Goal: Find specific page/section: Find specific page/section

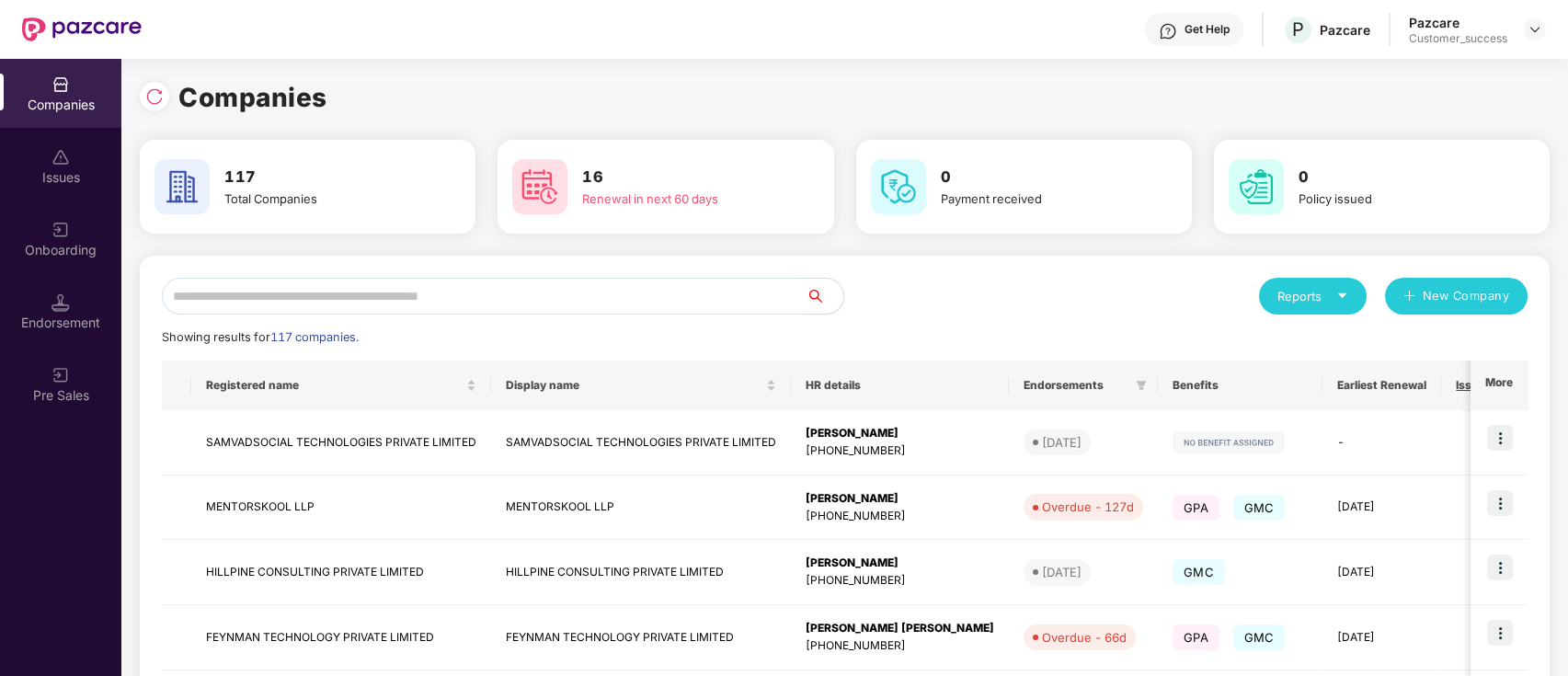
click at [82, 235] on div "Onboarding" at bounding box center [61, 238] width 121 height 69
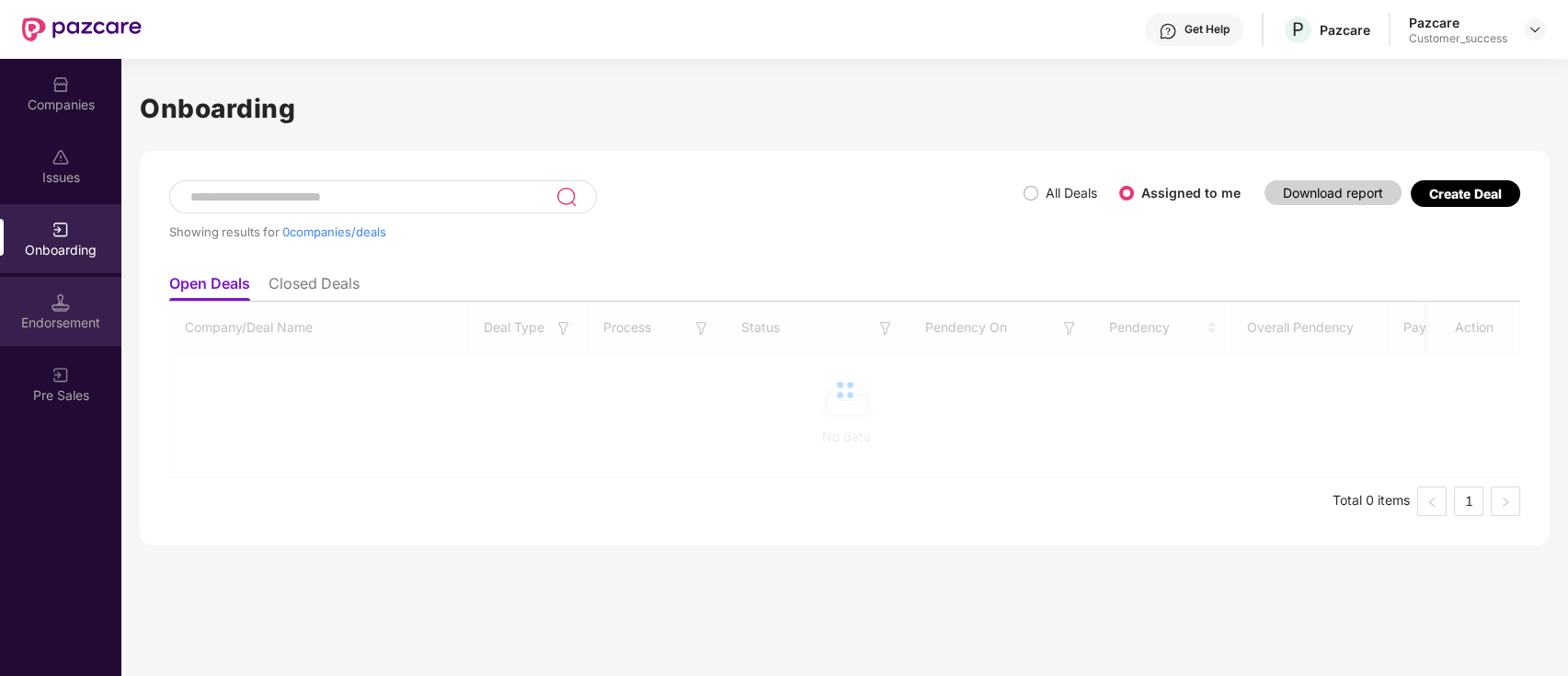
click at [68, 328] on div "Endorsement" at bounding box center [61, 322] width 121 height 18
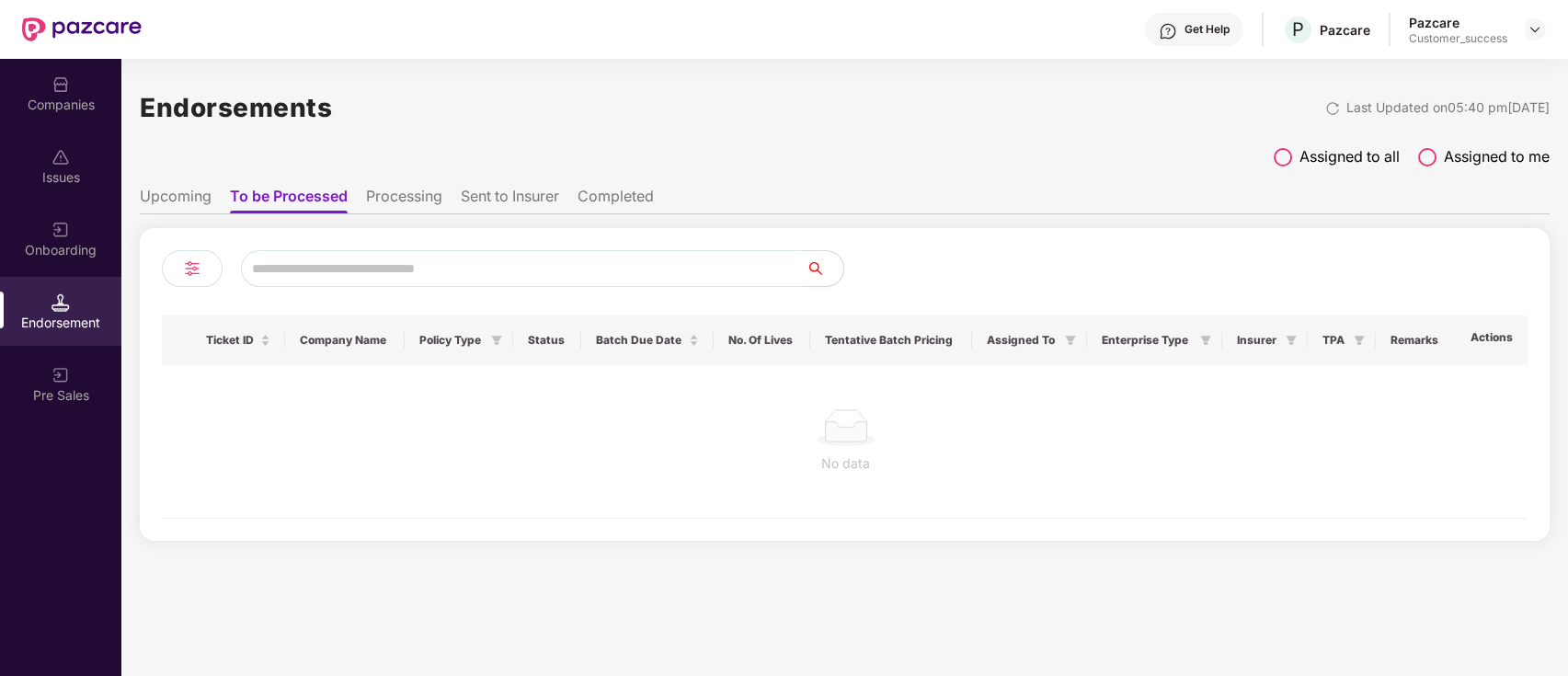
click at [1317, 159] on span "Assigned to all" at bounding box center [1350, 157] width 100 height 23
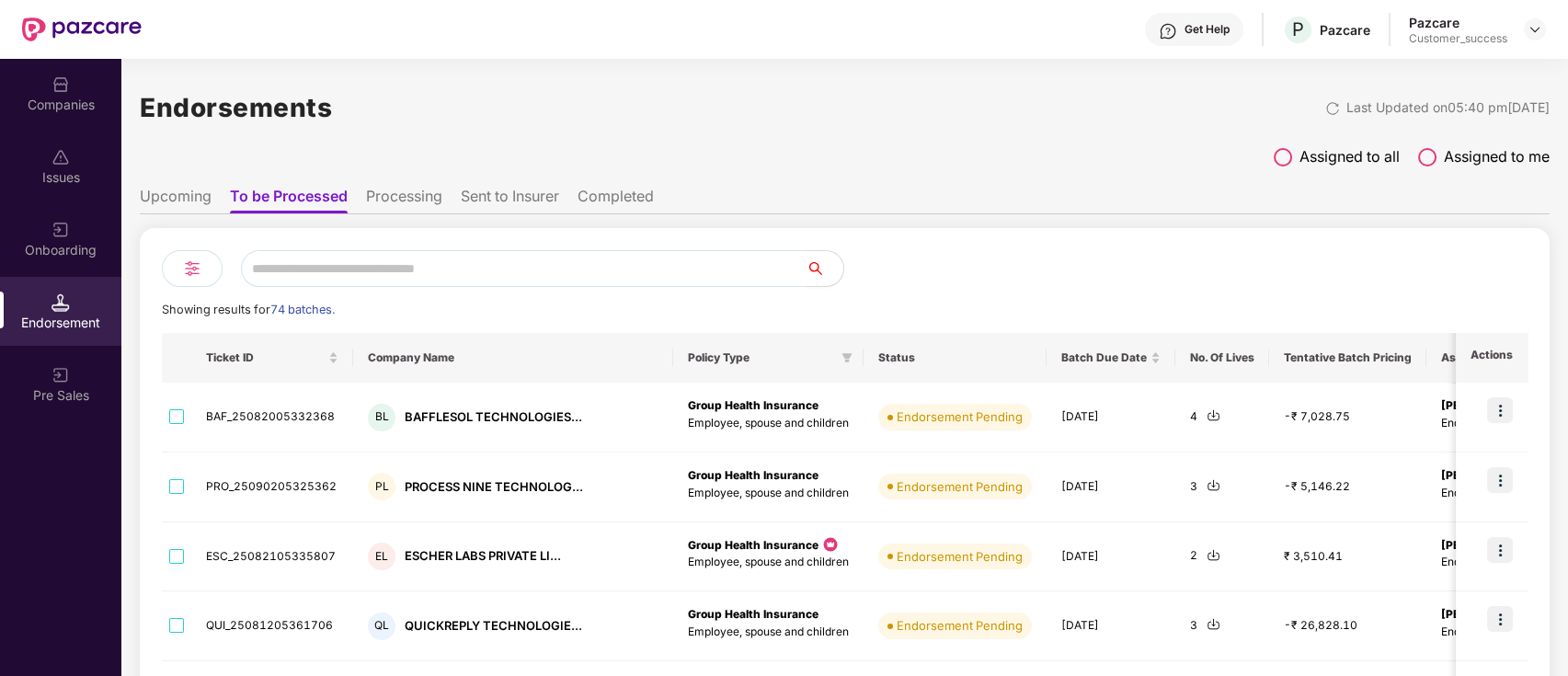
click at [57, 228] on img at bounding box center [61, 230] width 18 height 18
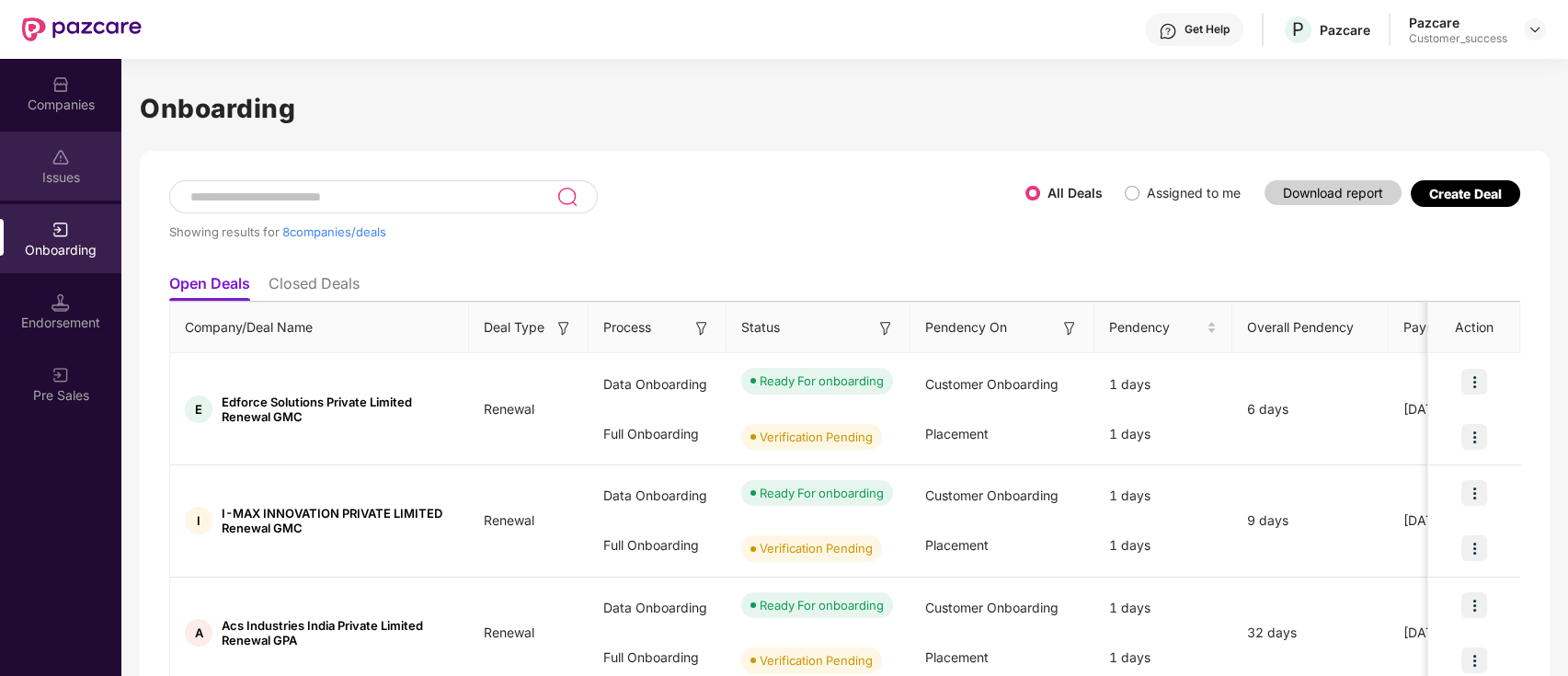
click at [46, 151] on div "Issues" at bounding box center [61, 166] width 121 height 69
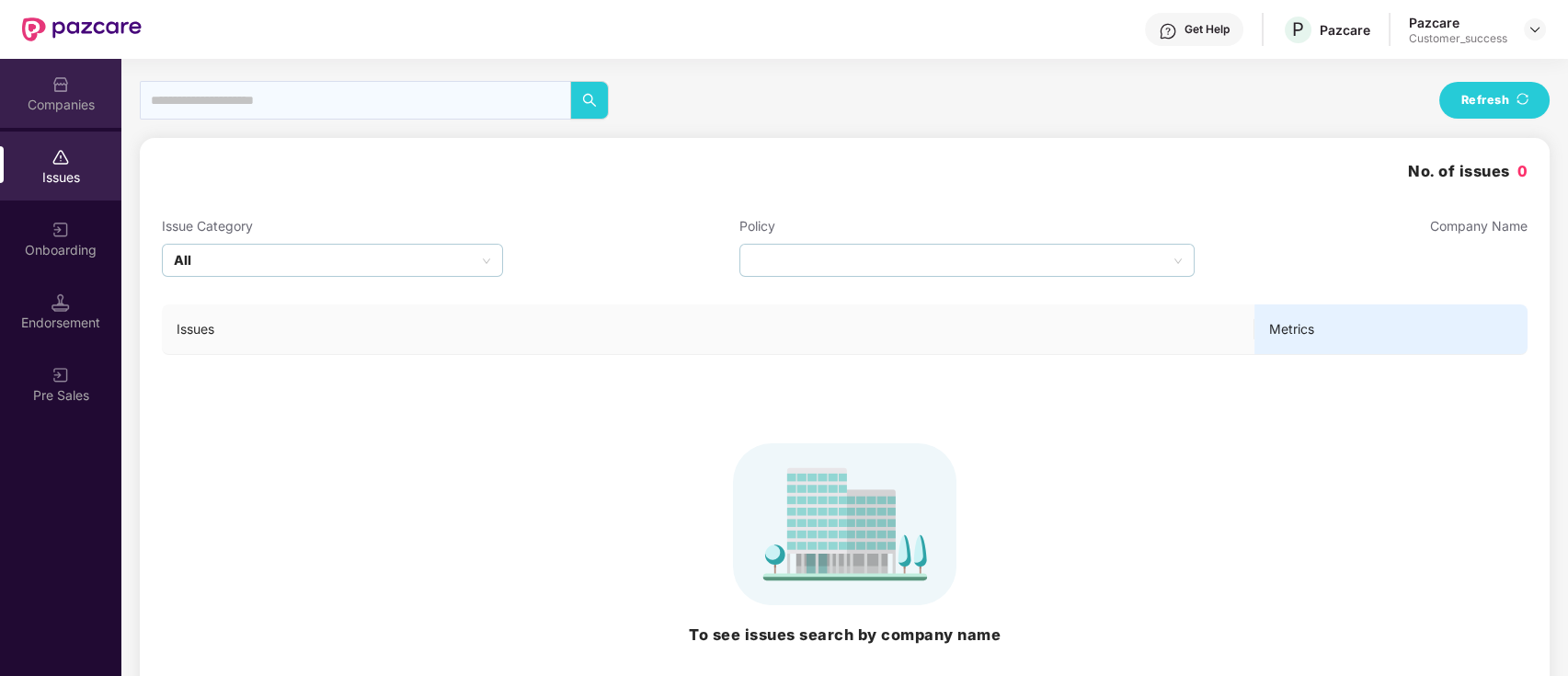
click at [67, 108] on div "Companies" at bounding box center [61, 104] width 121 height 18
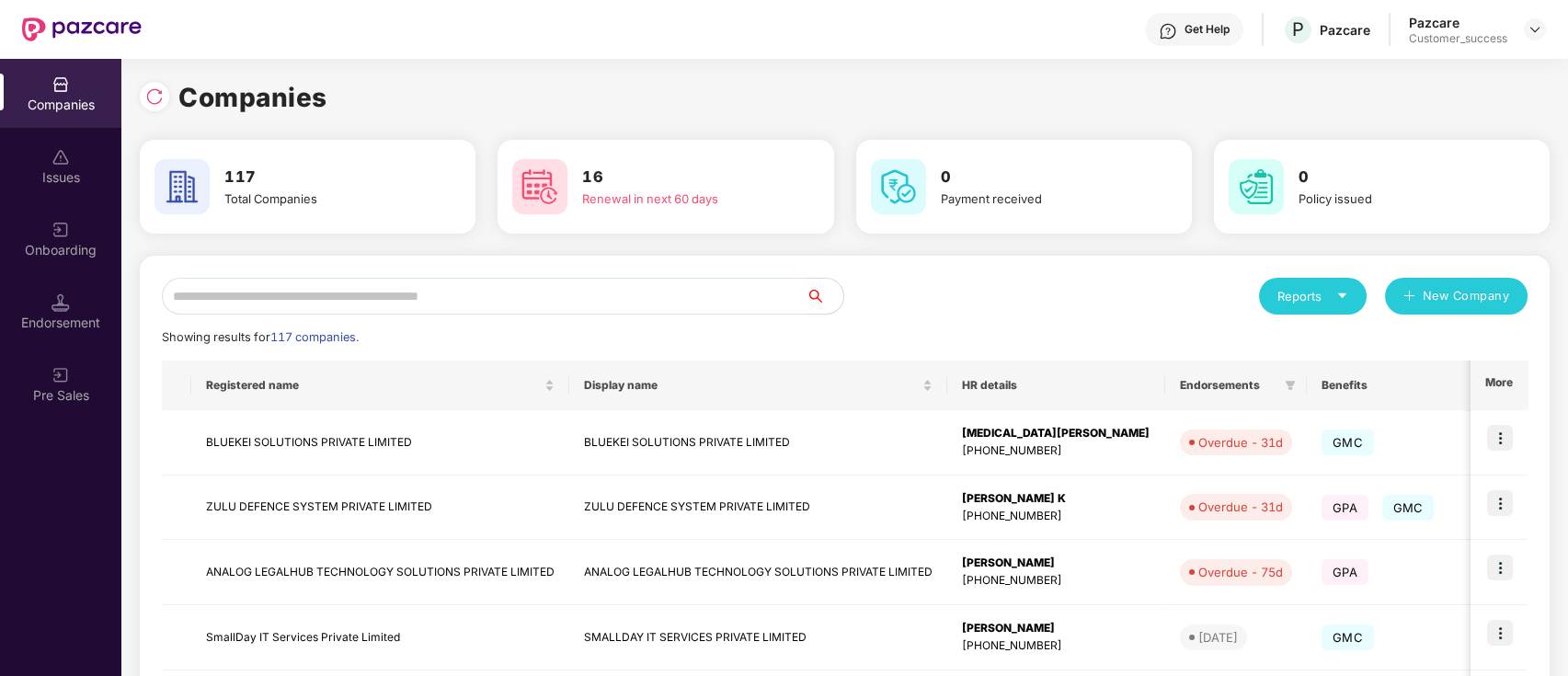
click at [873, 298] on div "Reports New Company" at bounding box center [1186, 296] width 684 height 37
click at [502, 290] on input "text" at bounding box center [484, 296] width 645 height 37
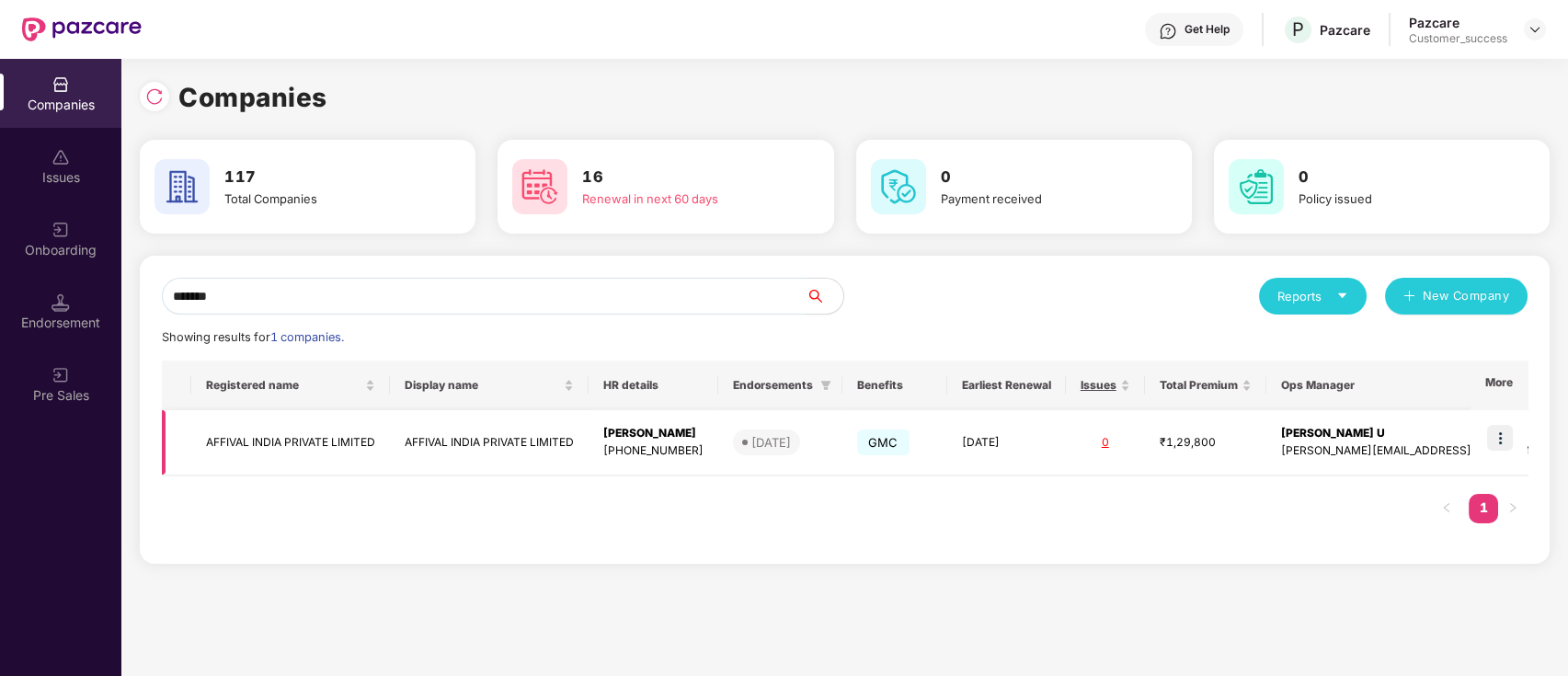
type input "*******"
click at [1501, 438] on img at bounding box center [1500, 438] width 26 height 26
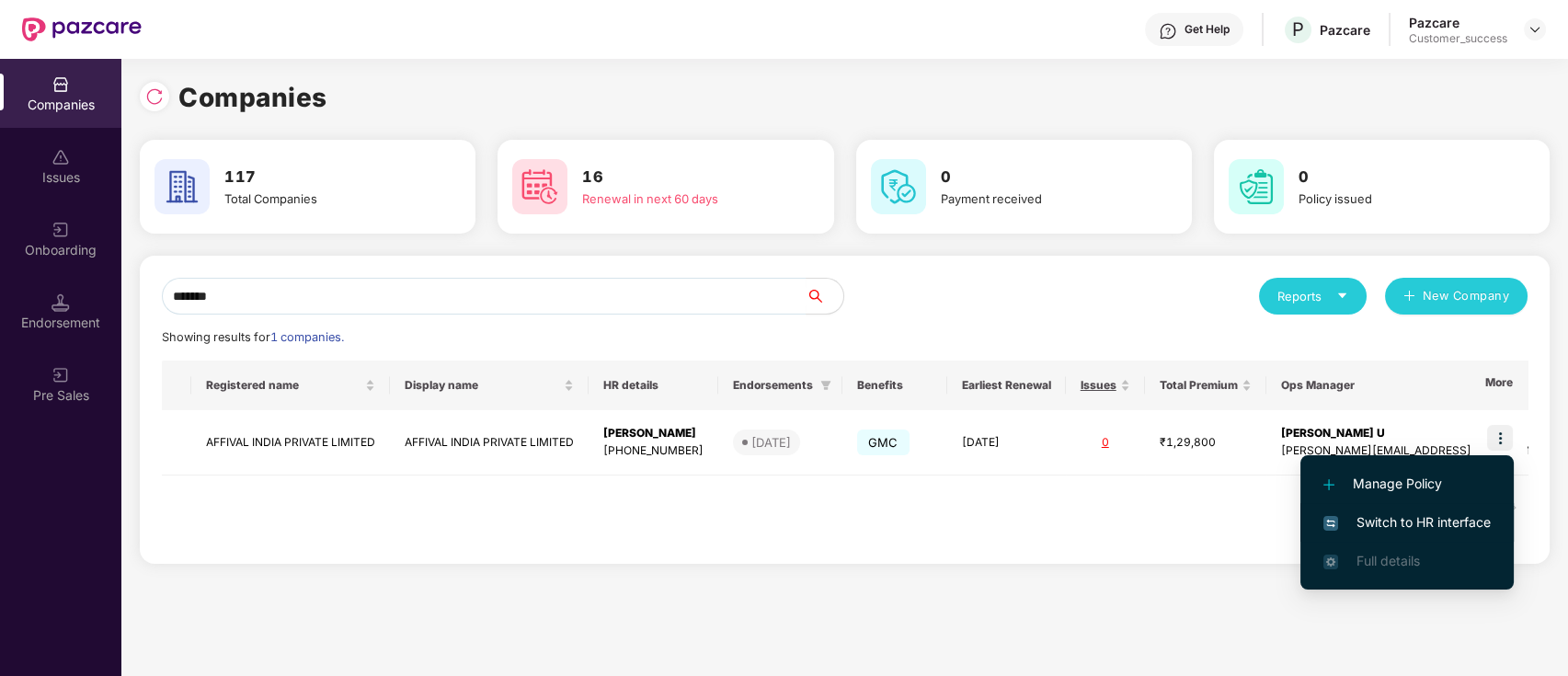
click at [1413, 514] on span "Switch to HR interface" at bounding box center [1406, 522] width 167 height 20
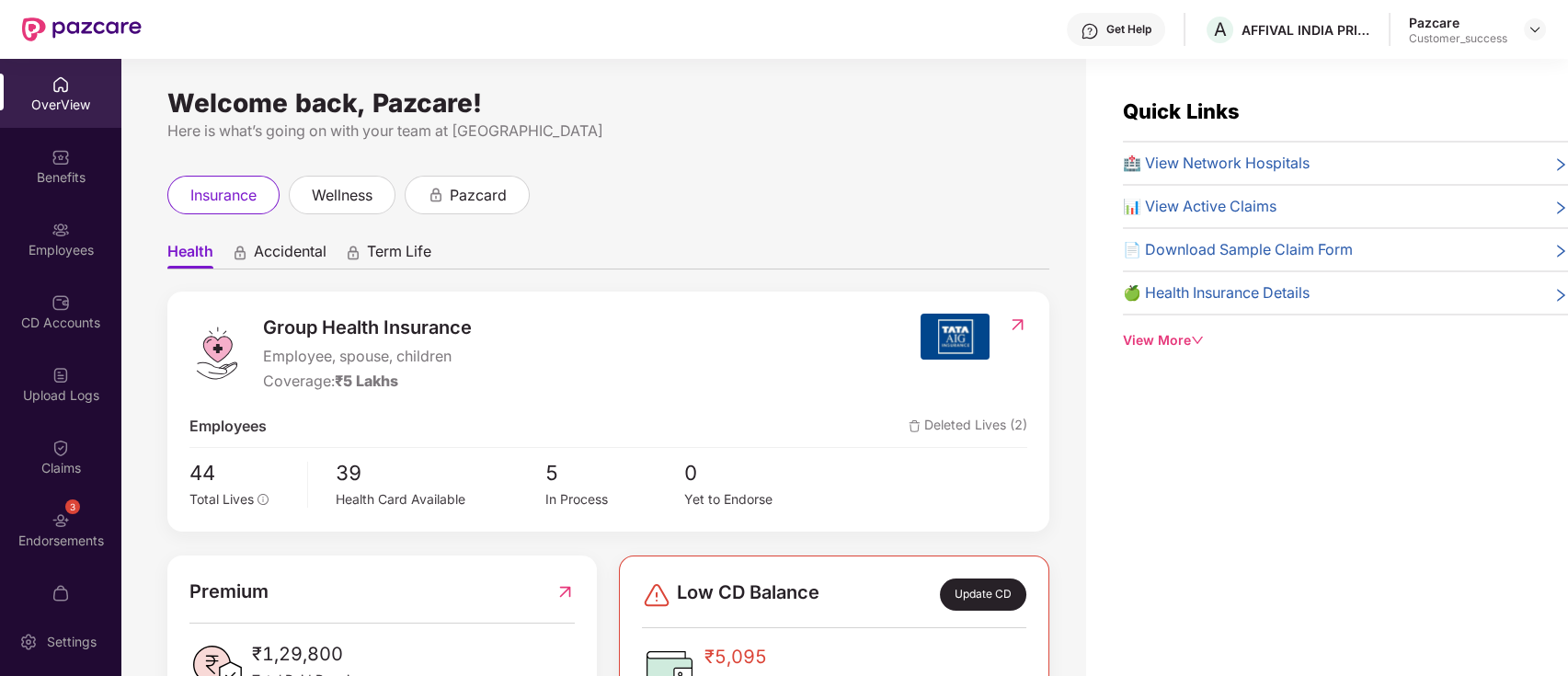
click at [62, 339] on div "CD Accounts" at bounding box center [61, 312] width 121 height 69
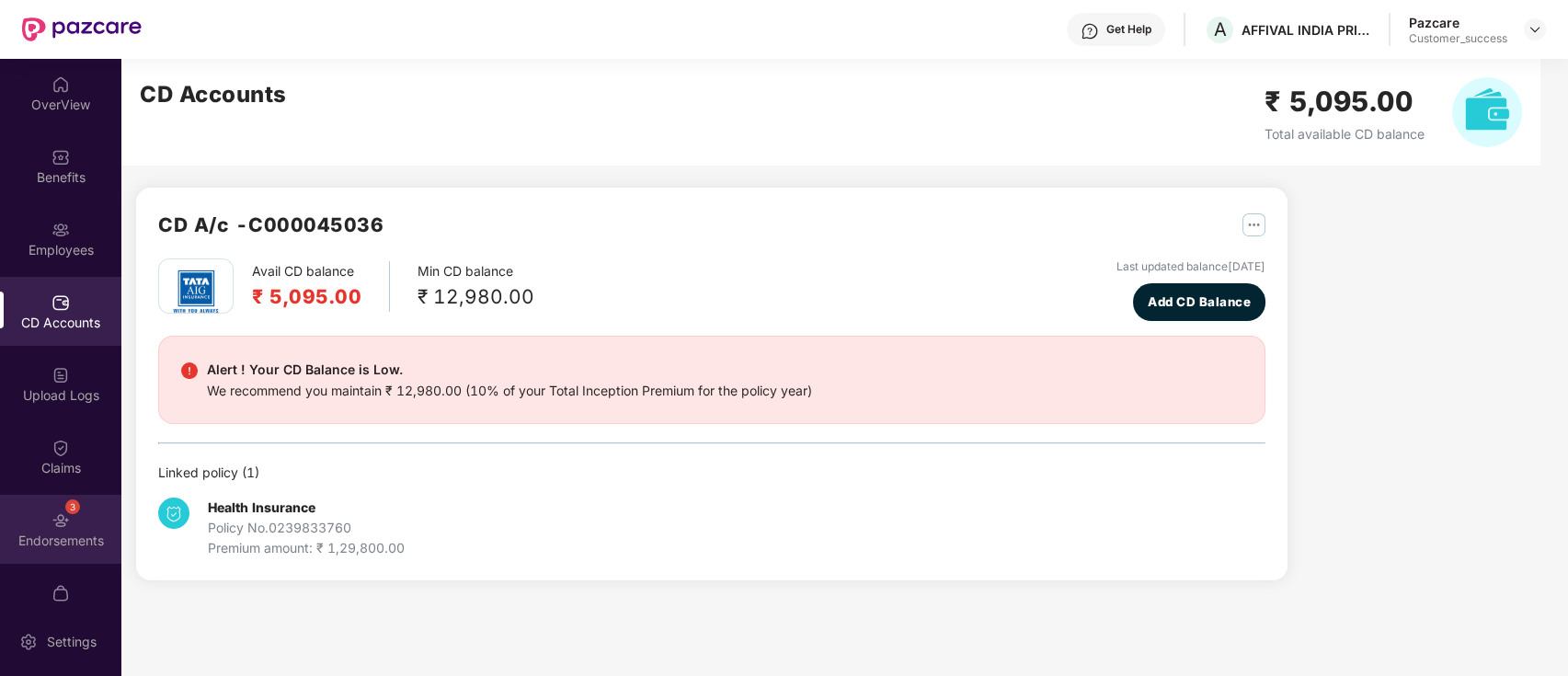
click at [81, 495] on div "3 Endorsements" at bounding box center [61, 530] width 121 height 69
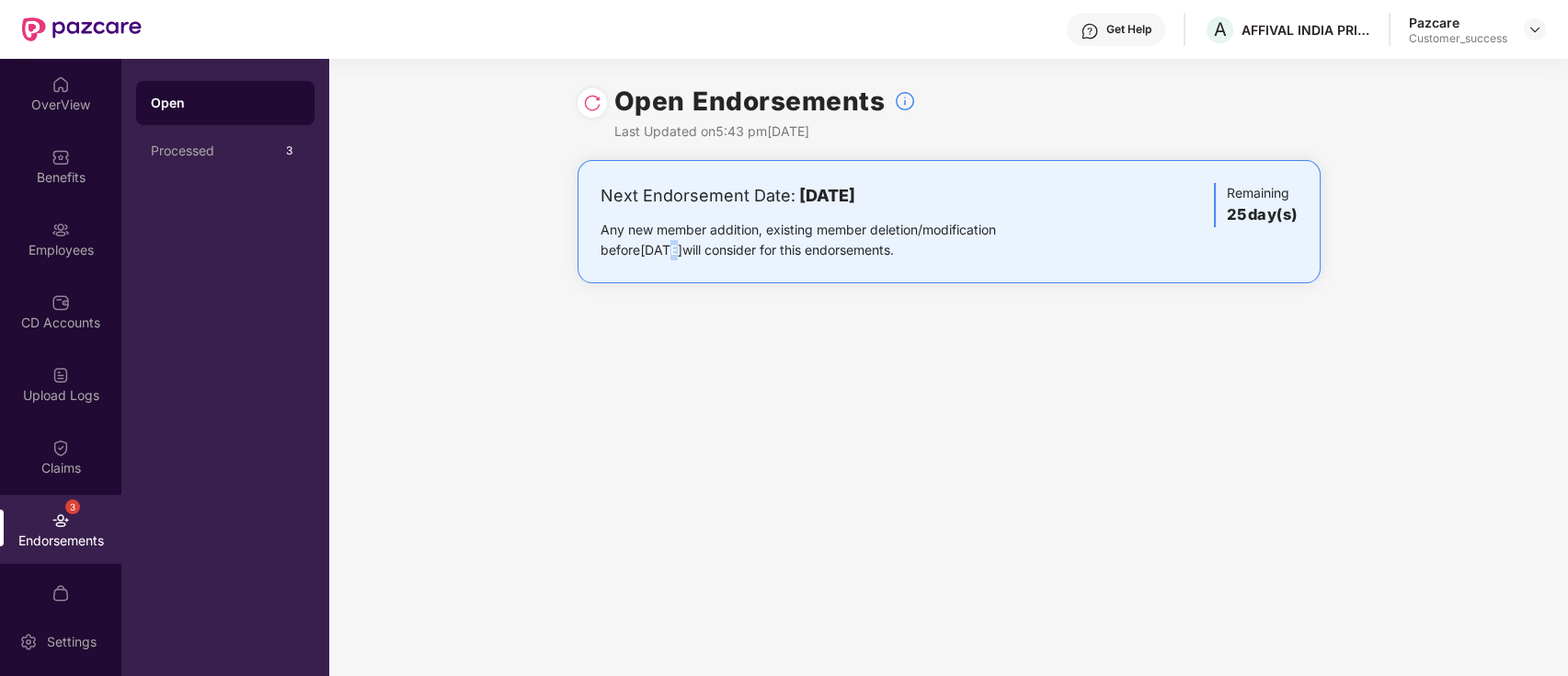
drag, startPoint x: 535, startPoint y: 416, endPoint x: 634, endPoint y: 563, distance: 177.2
click at [634, 563] on div "Open Endorsements Last Updated on 5:43 pm[DATE] Next Endorsement Date: [DATE] A…" at bounding box center [948, 367] width 1238 height 617
click at [1531, 29] on img at bounding box center [1534, 29] width 14 height 14
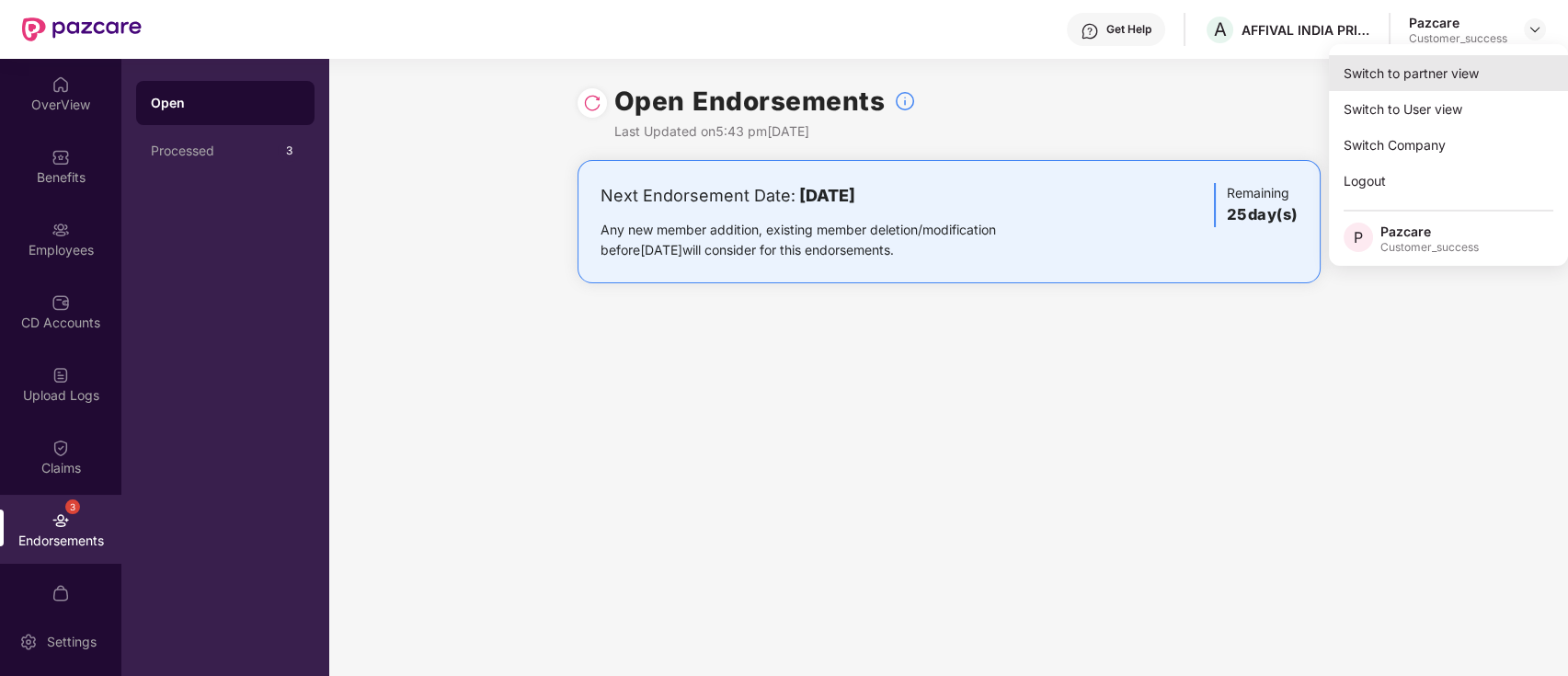
click at [1360, 77] on div "Switch to partner view" at bounding box center [1448, 72] width 239 height 36
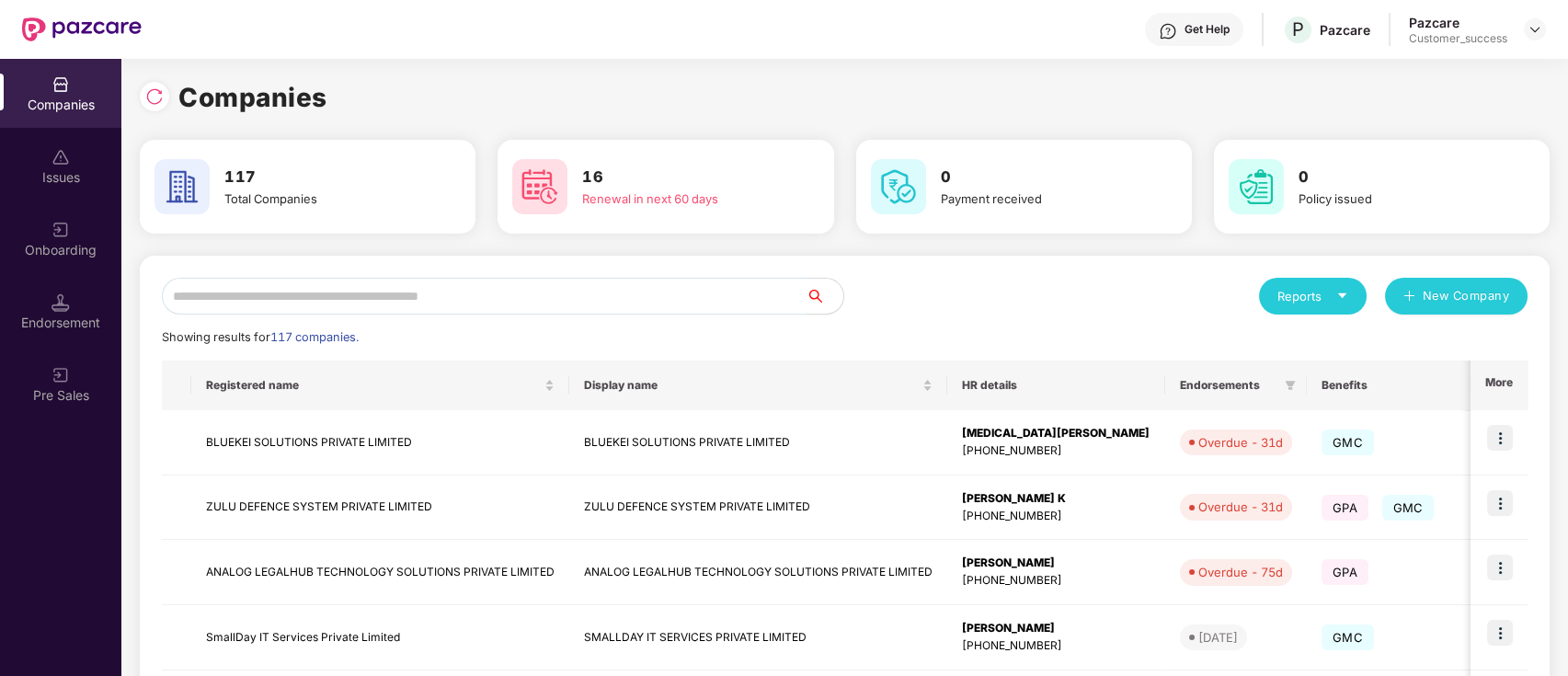
click at [355, 281] on input "text" at bounding box center [484, 296] width 645 height 37
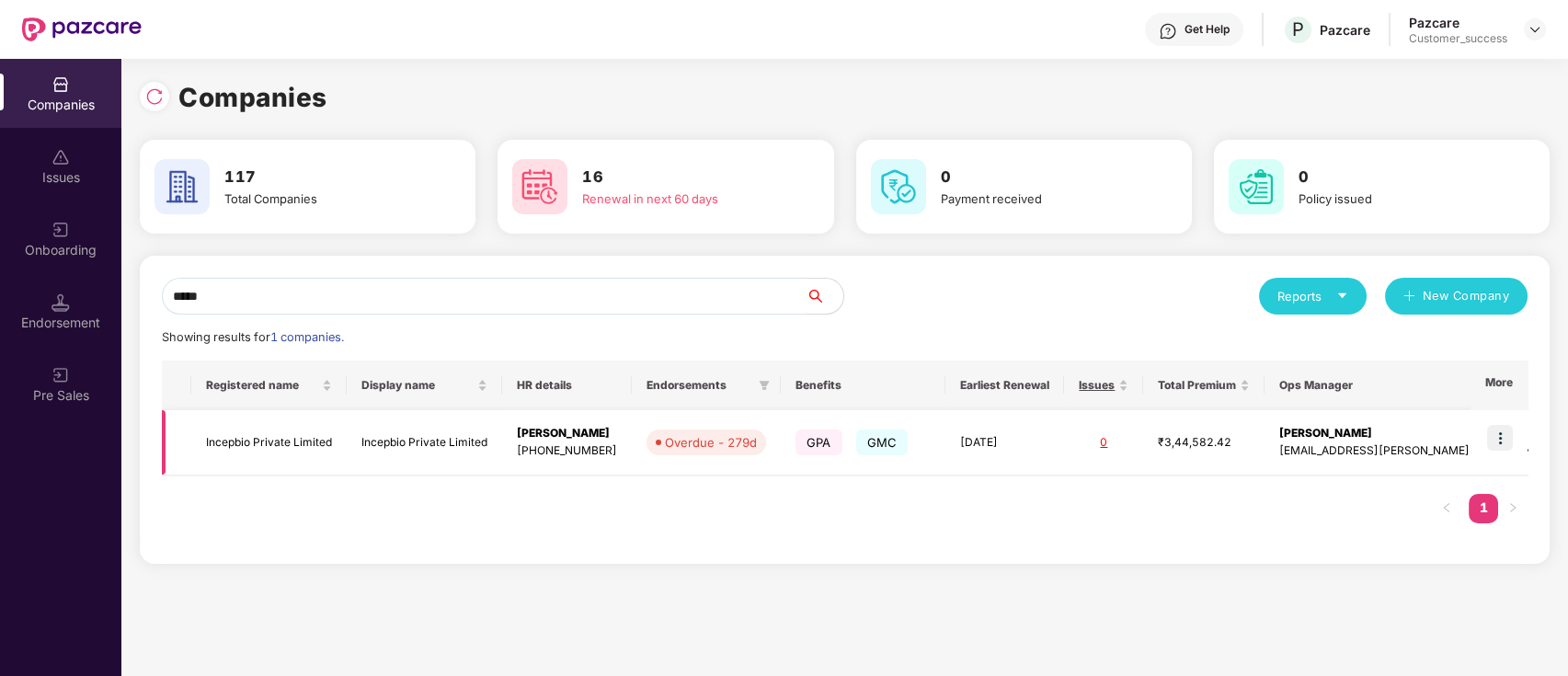
type input "*****"
click at [1505, 429] on img at bounding box center [1500, 438] width 26 height 26
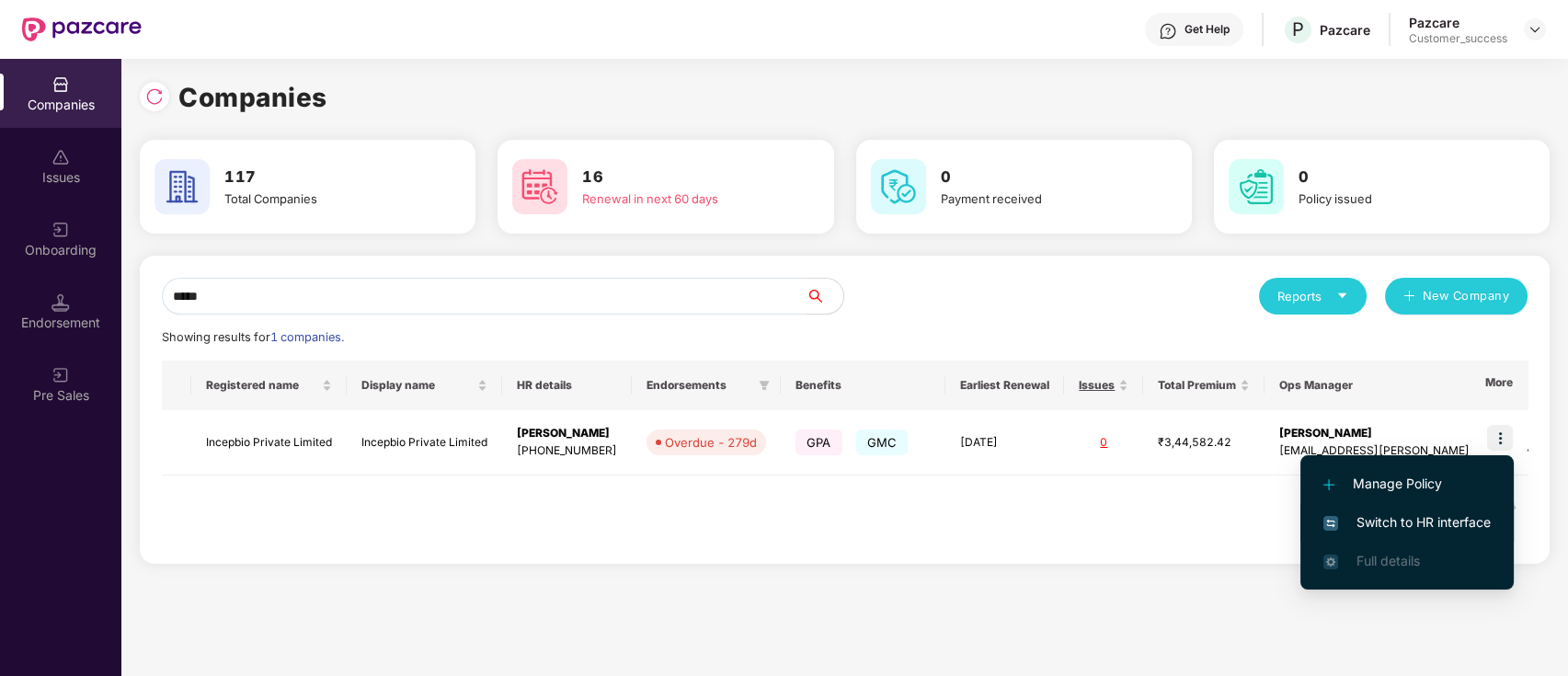
click at [1412, 503] on li "Switch to HR interface" at bounding box center [1407, 522] width 213 height 38
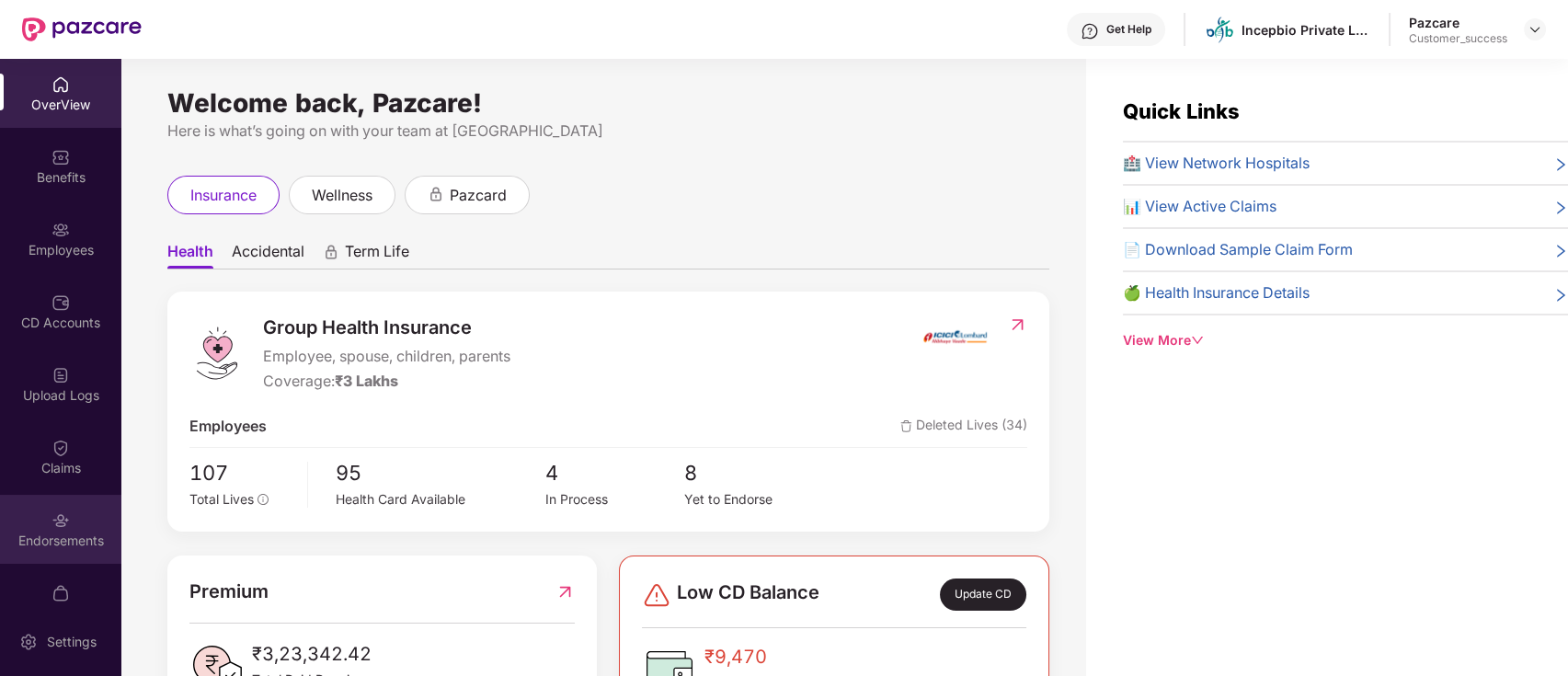
click at [44, 507] on div "Endorsements" at bounding box center [61, 530] width 121 height 69
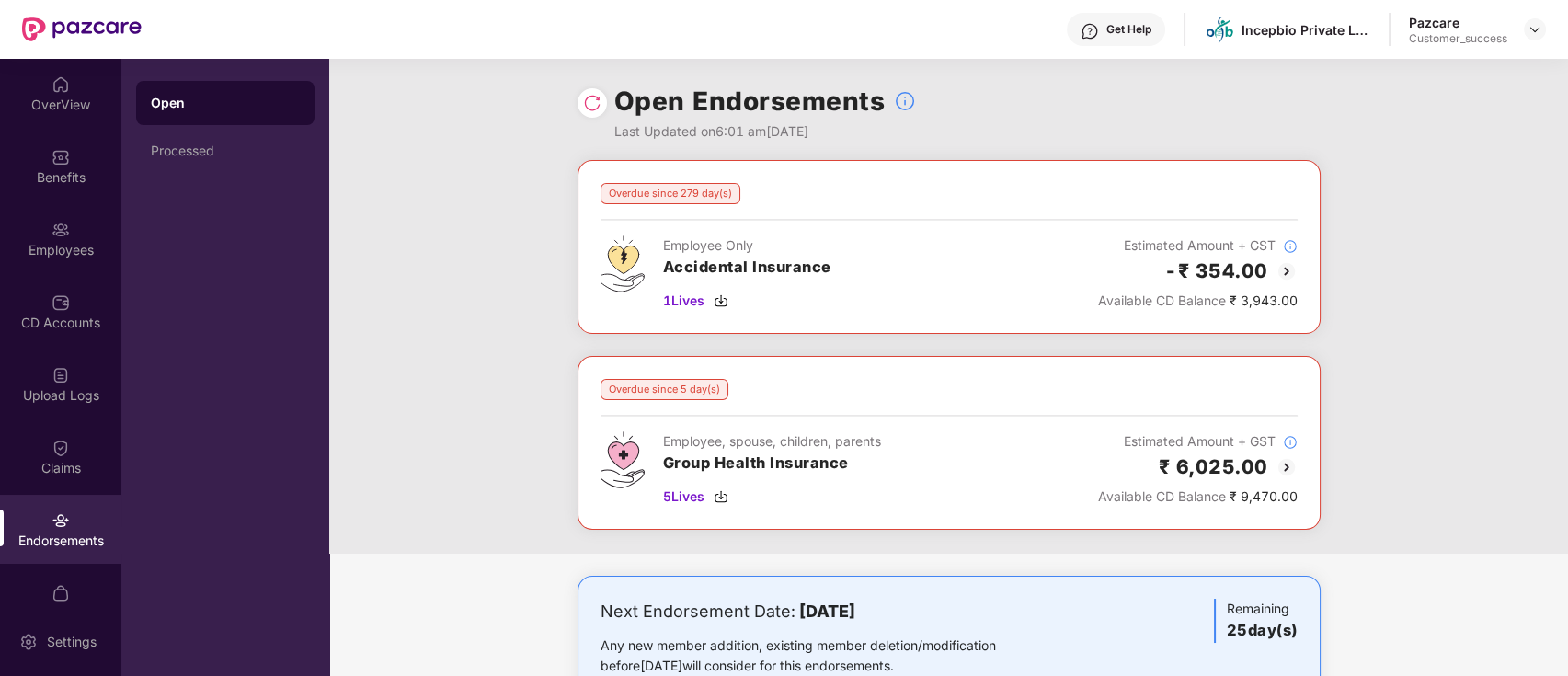
scroll to position [59, 0]
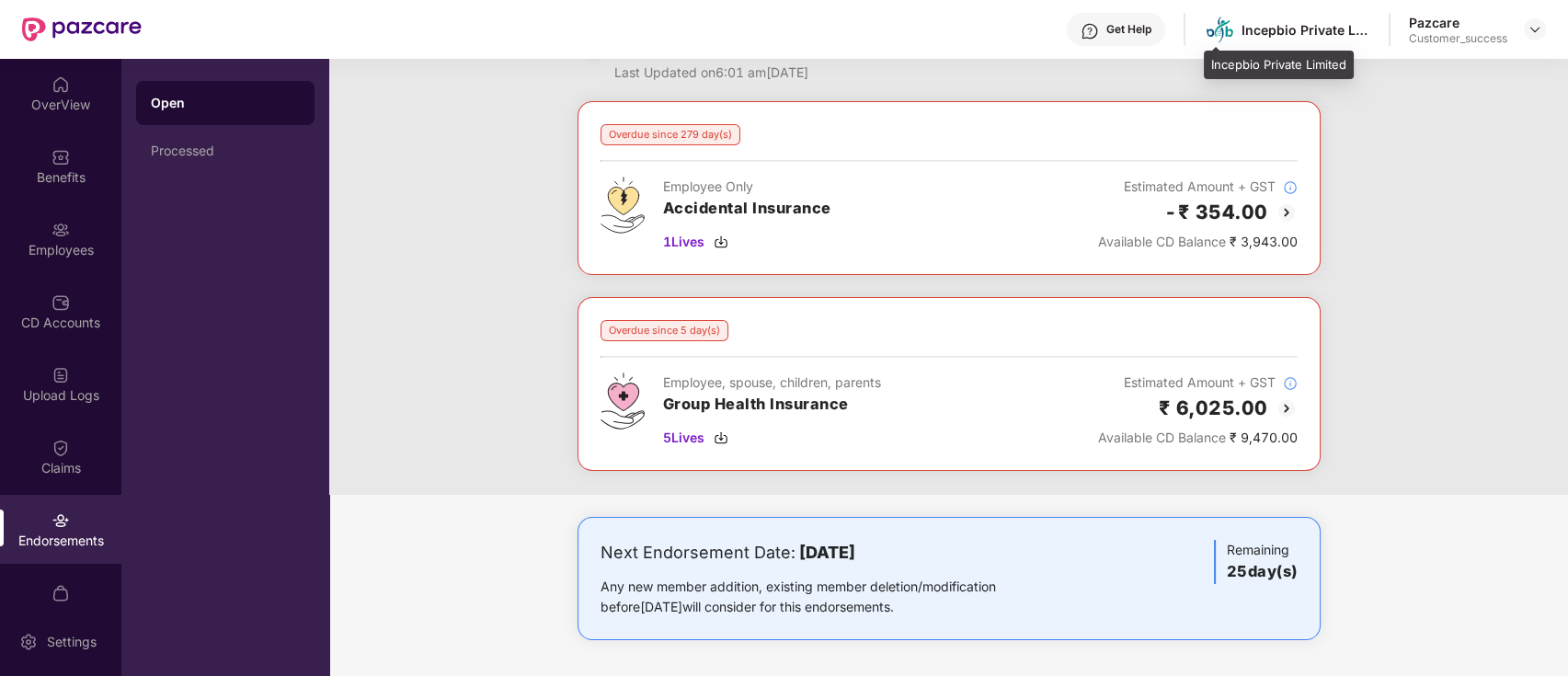
click at [1300, 26] on div "Incepbio Private Limited" at bounding box center [1306, 30] width 129 height 17
copy div "Incepbio Private Limited"
click at [1300, 26] on div "Incepbio Private Limited" at bounding box center [1306, 30] width 129 height 17
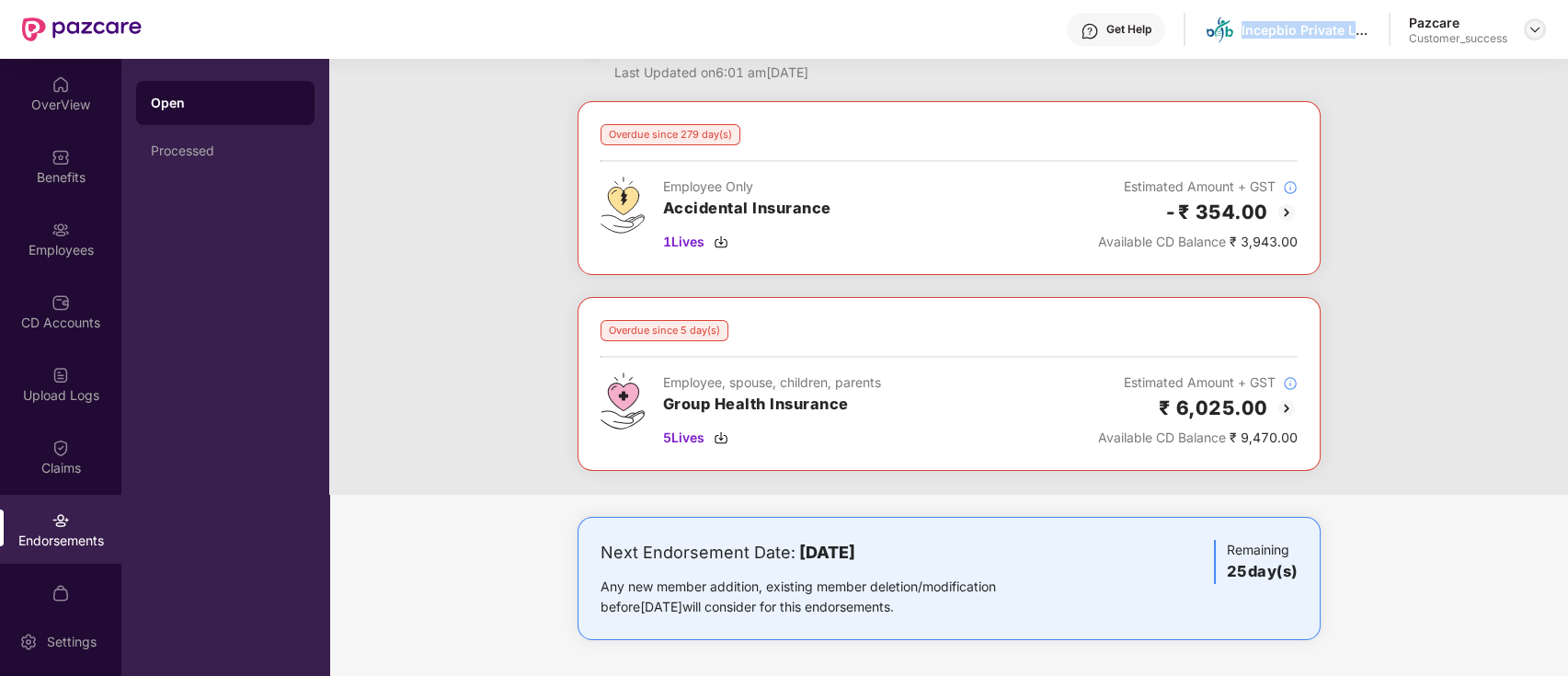
click at [1537, 32] on img at bounding box center [1534, 29] width 14 height 14
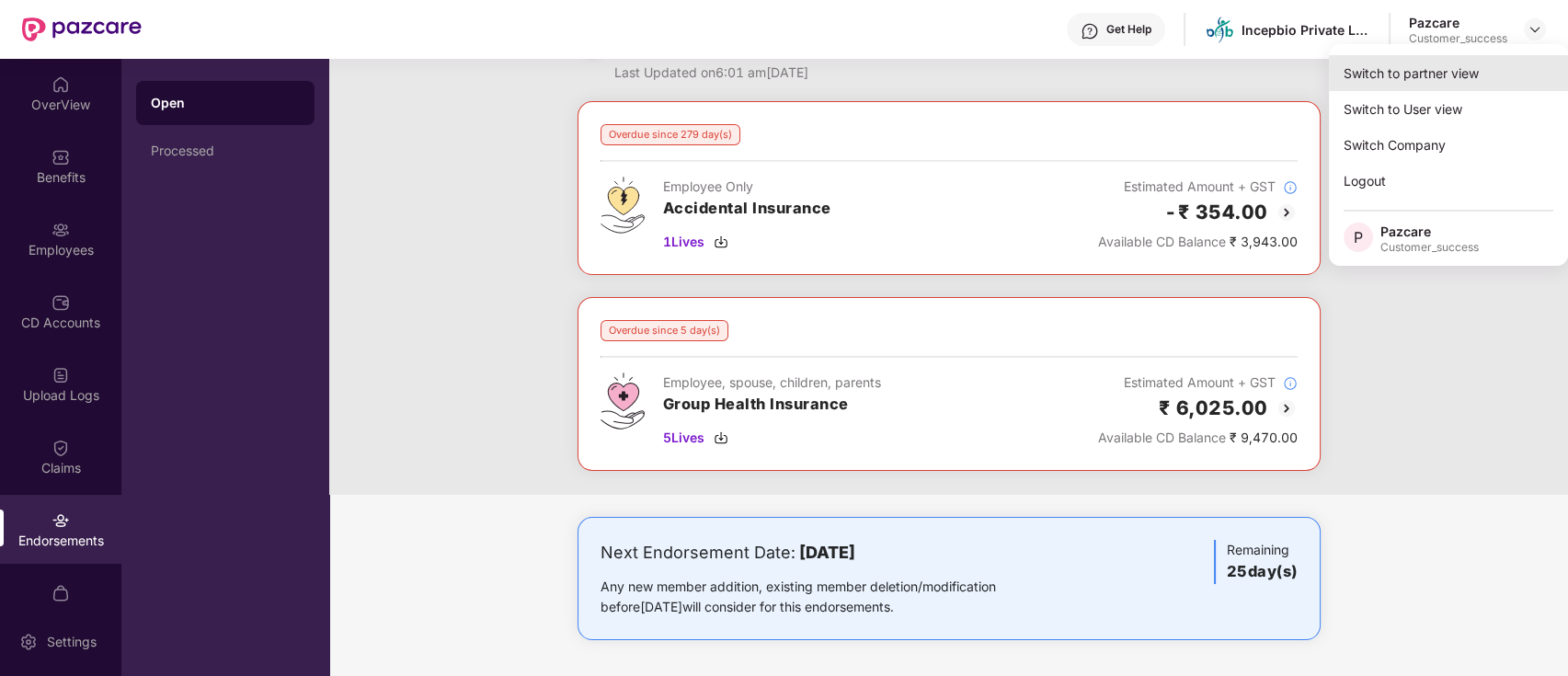
click at [1459, 66] on div "Switch to partner view" at bounding box center [1448, 72] width 239 height 36
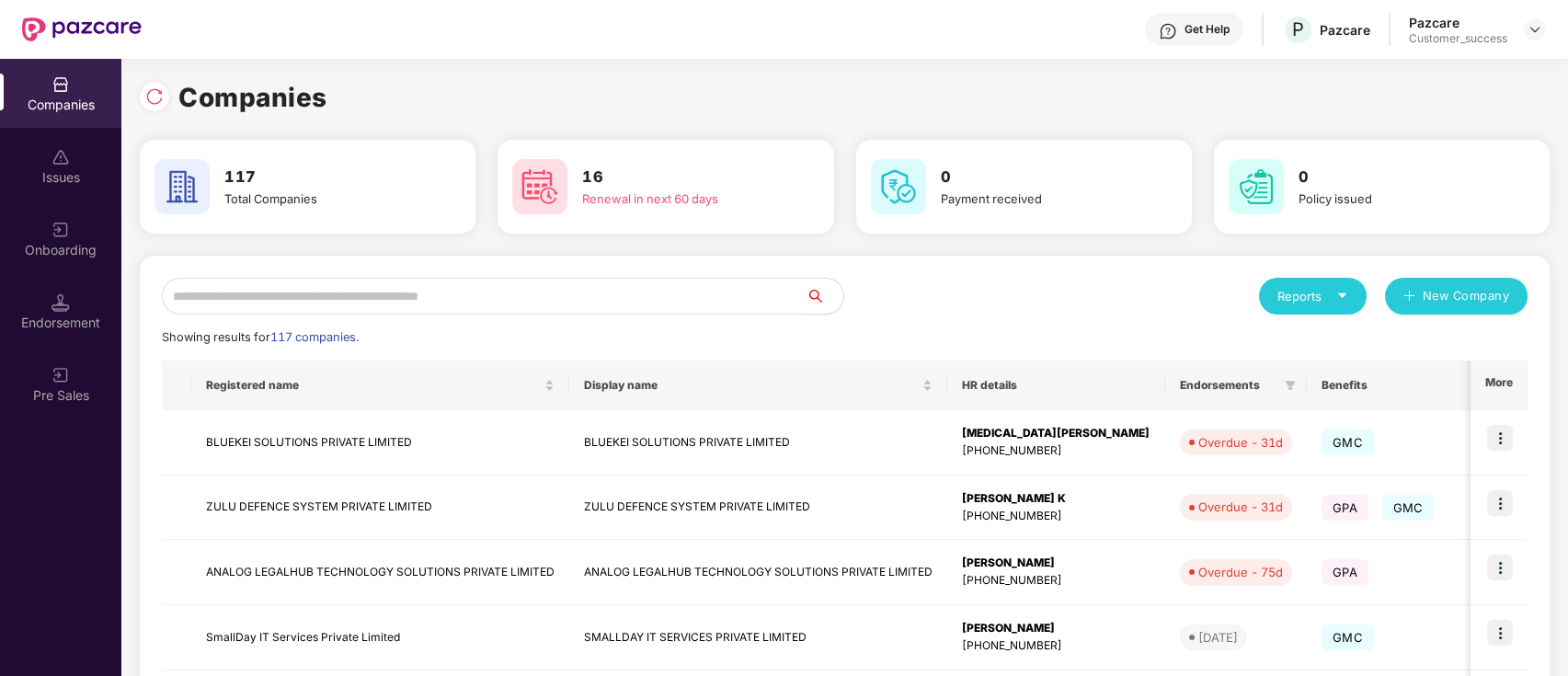
click at [412, 282] on input "text" at bounding box center [484, 296] width 645 height 37
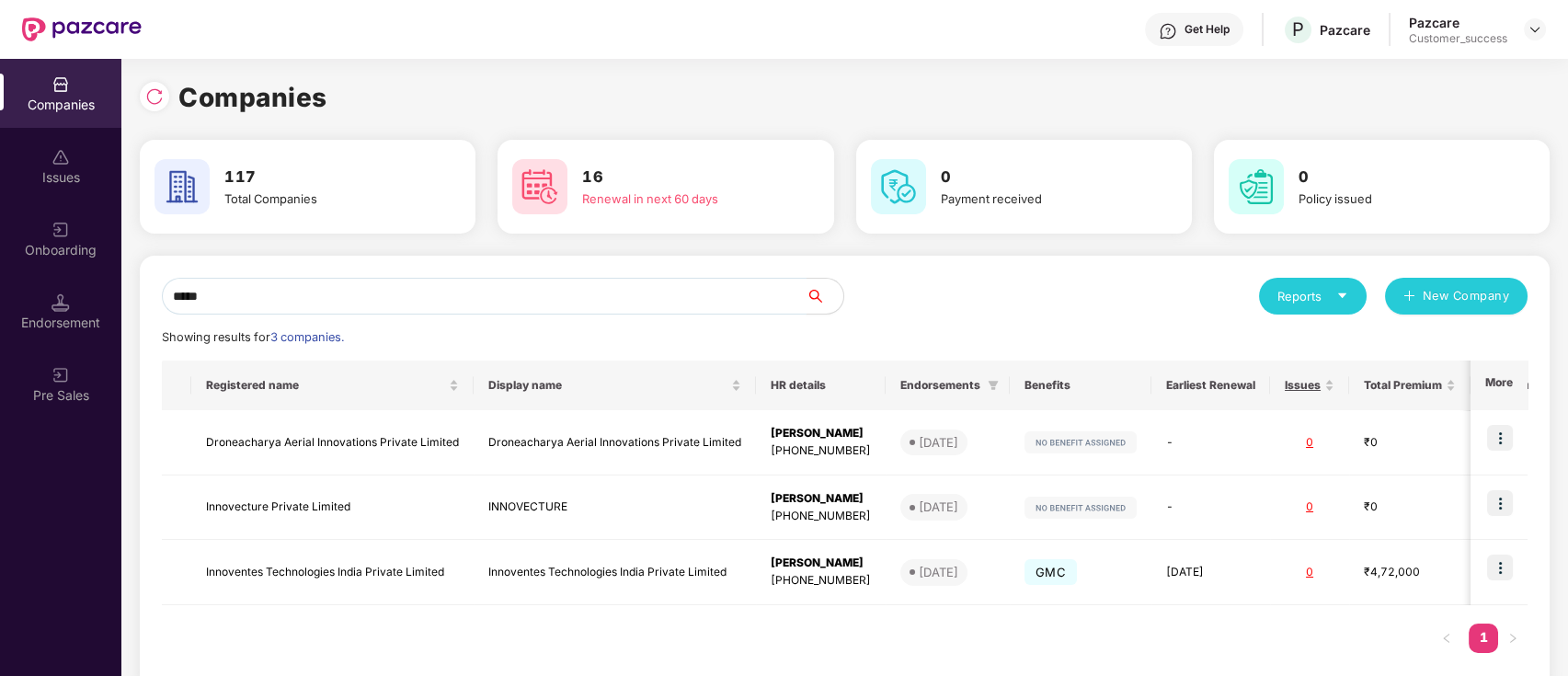
type input "*****"
click at [64, 243] on div "Onboarding" at bounding box center [61, 250] width 121 height 18
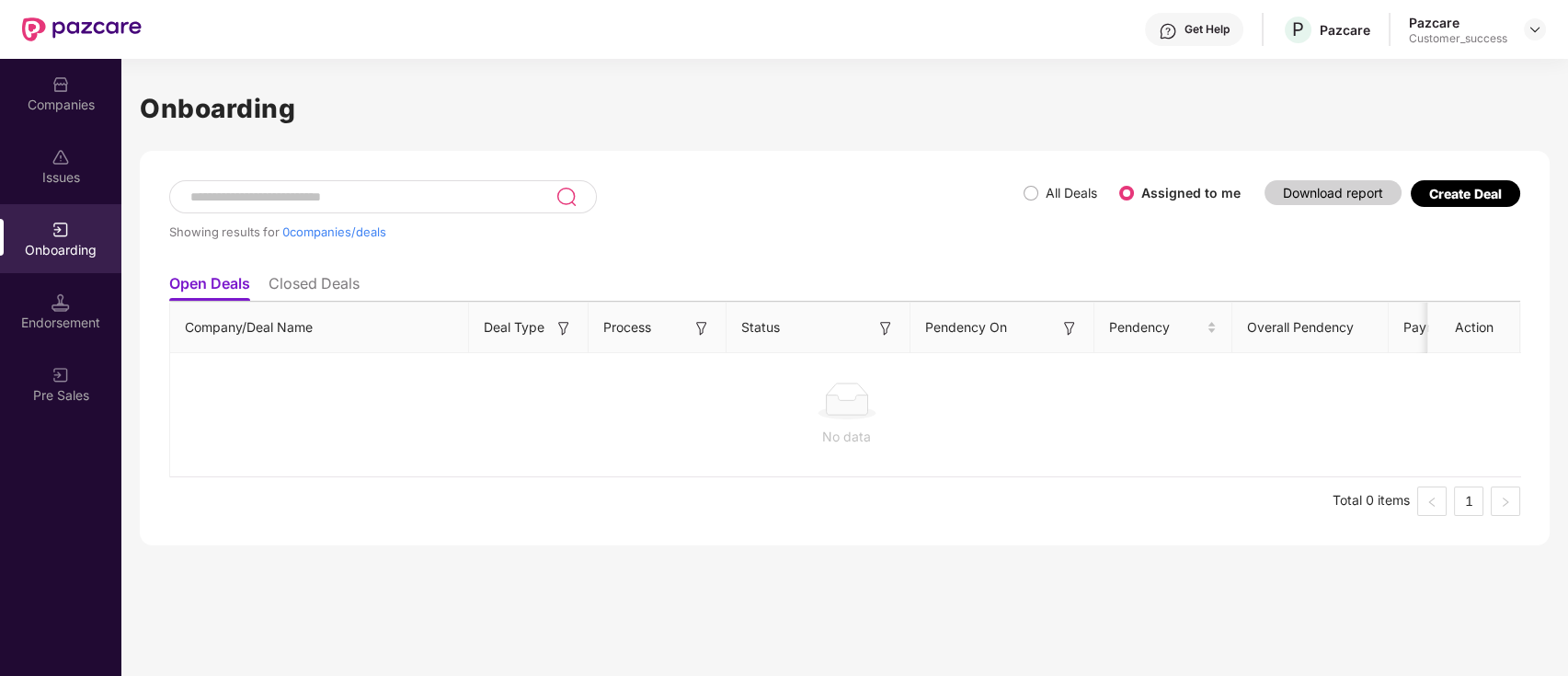
click at [1046, 195] on label "All Deals" at bounding box center [1072, 192] width 52 height 15
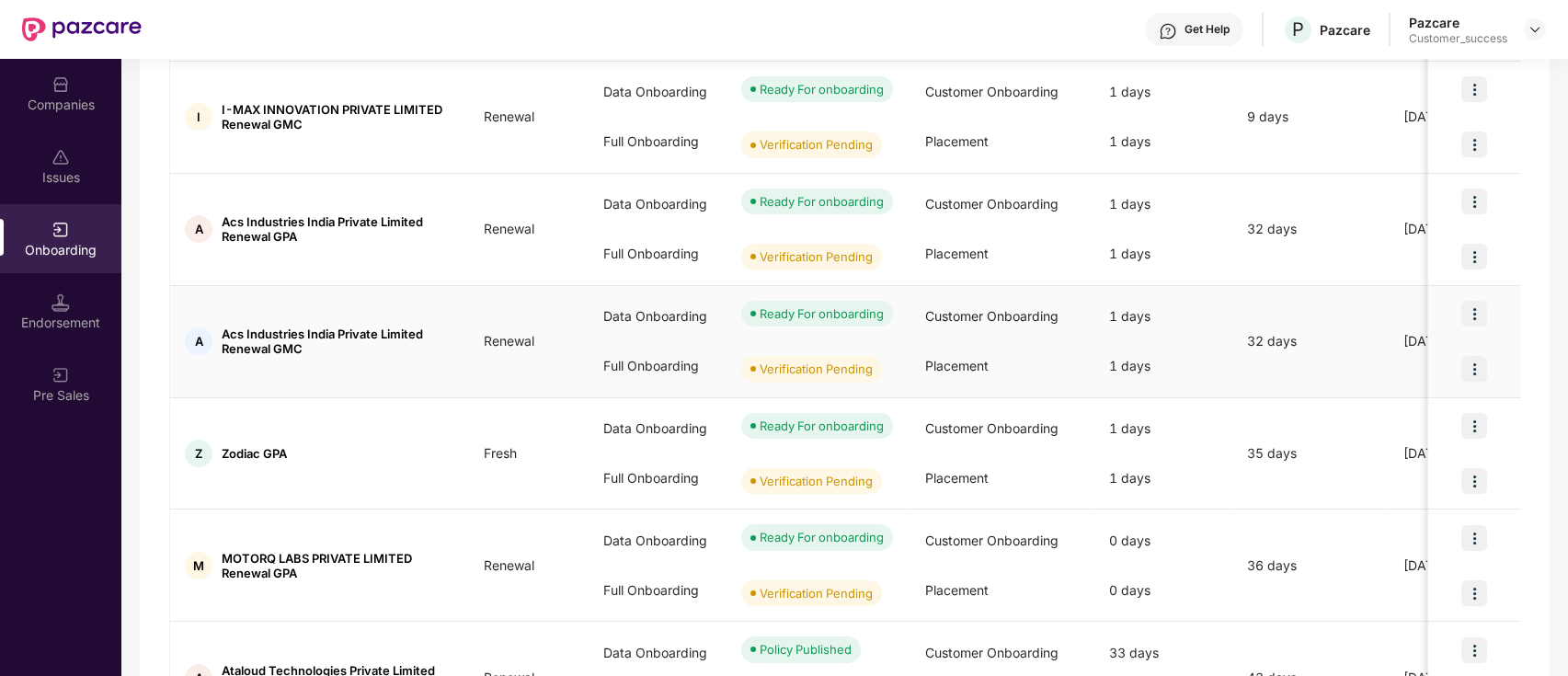
scroll to position [526, 0]
